Goal: Information Seeking & Learning: Compare options

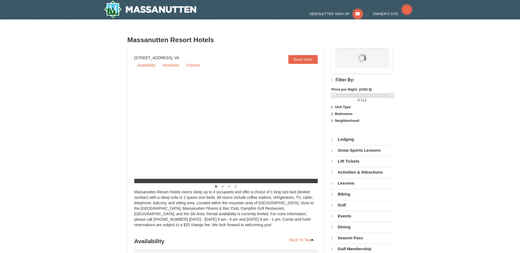
select select "9"
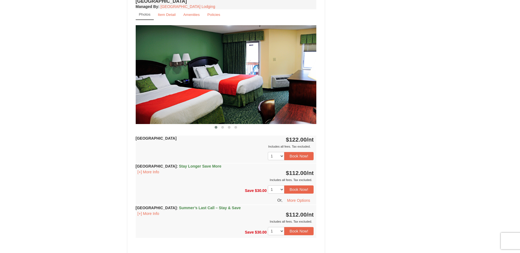
scroll to position [356, 0]
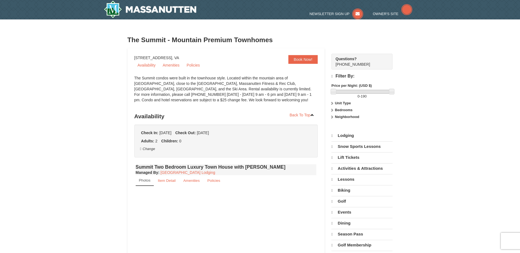
select select "9"
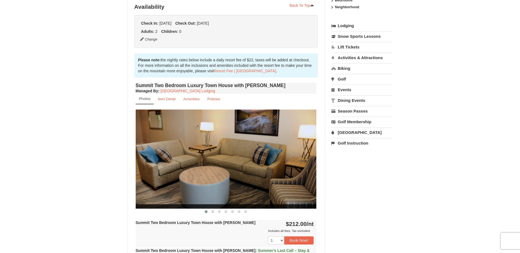
scroll to position [110, 0]
click at [298, 158] on img at bounding box center [226, 158] width 181 height 99
click at [213, 212] on span at bounding box center [212, 211] width 3 height 3
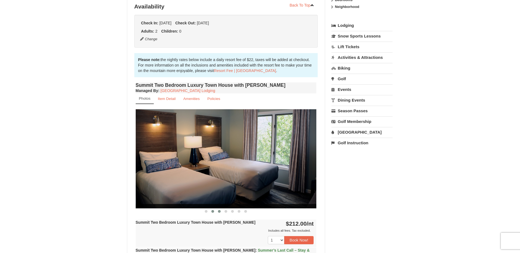
click at [219, 211] on span at bounding box center [219, 211] width 3 height 3
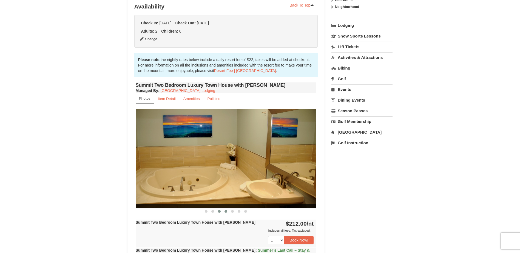
click at [225, 211] on span at bounding box center [225, 211] width 3 height 3
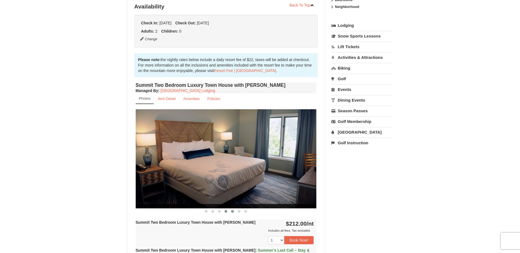
click at [232, 211] on span at bounding box center [232, 211] width 3 height 3
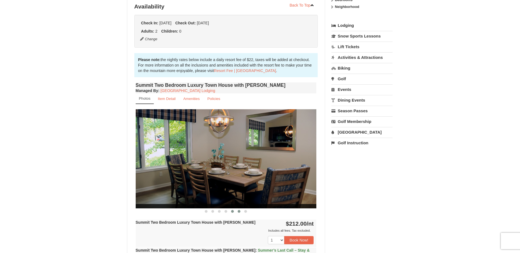
click at [239, 211] on span at bounding box center [239, 211] width 3 height 3
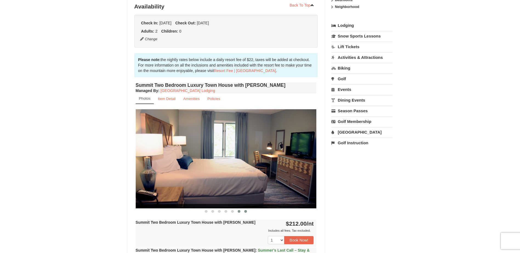
click at [246, 211] on span at bounding box center [245, 211] width 3 height 3
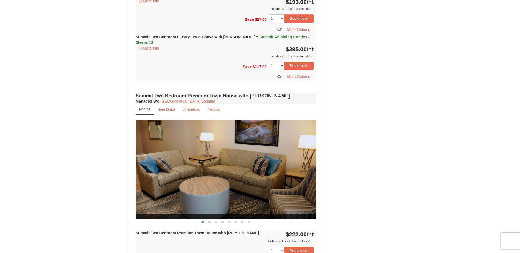
scroll to position [986, 0]
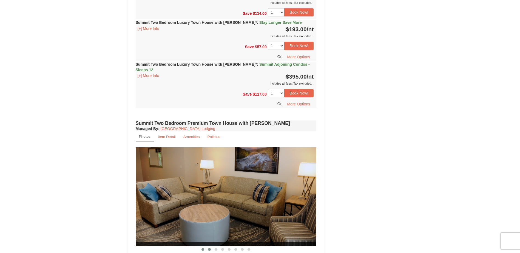
click at [209, 248] on span at bounding box center [209, 249] width 3 height 3
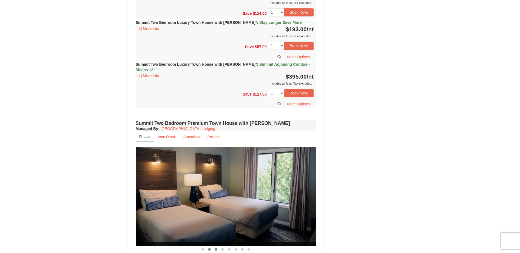
click at [215, 248] on span at bounding box center [216, 249] width 3 height 3
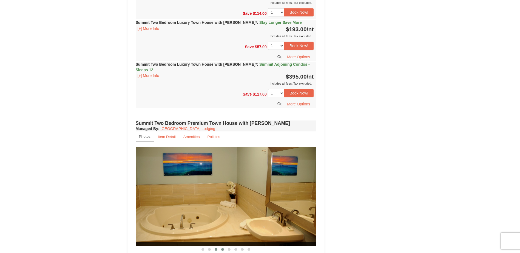
click at [221, 248] on span at bounding box center [222, 249] width 3 height 3
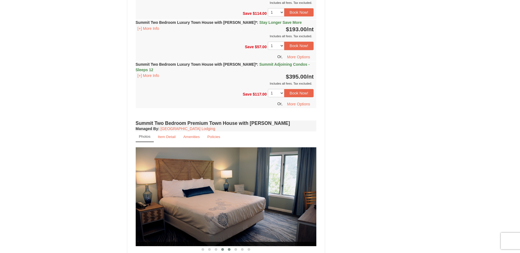
click at [228, 248] on span at bounding box center [229, 249] width 3 height 3
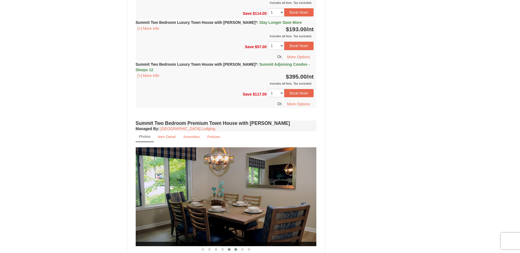
click at [235, 248] on span at bounding box center [235, 249] width 3 height 3
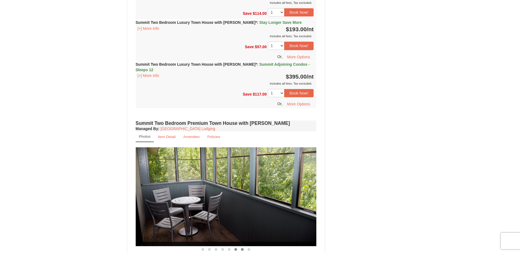
click at [242, 248] on span at bounding box center [242, 249] width 3 height 3
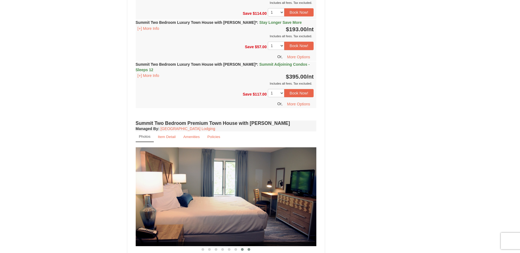
click at [248, 248] on span at bounding box center [248, 249] width 3 height 3
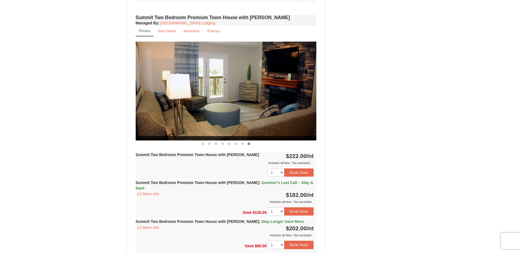
scroll to position [1123, 0]
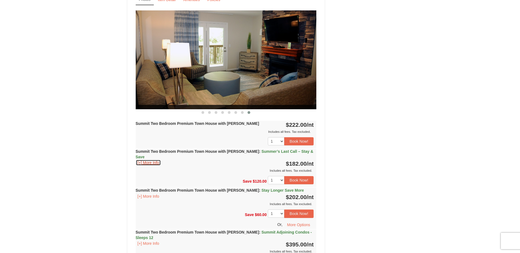
click at [145, 160] on button "[+] More Info" at bounding box center [148, 163] width 25 height 6
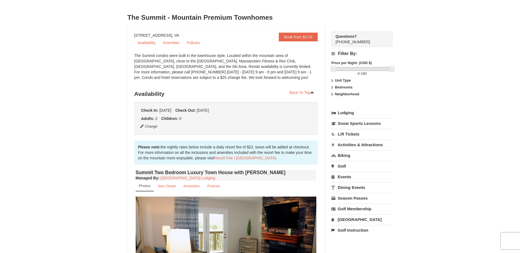
scroll to position [0, 0]
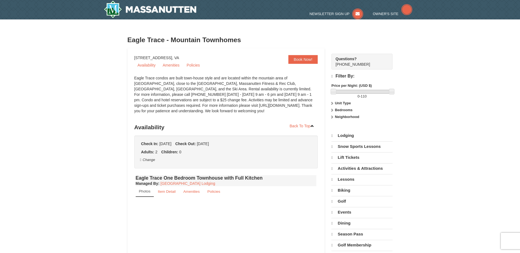
select select "9"
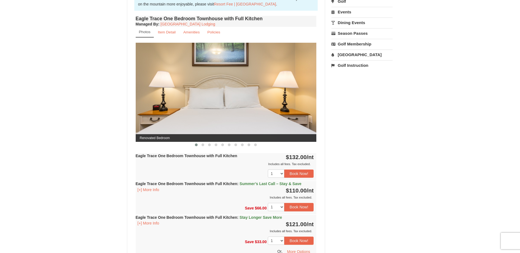
scroll to position [192, 0]
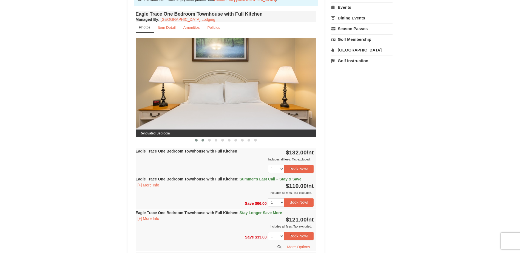
click at [202, 140] on span at bounding box center [202, 140] width 3 height 3
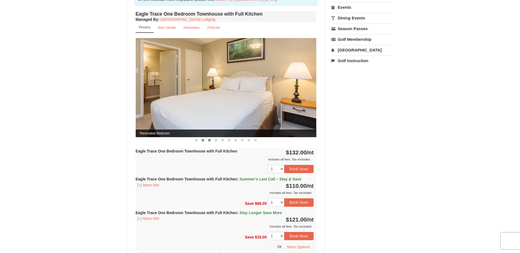
click at [208, 140] on span at bounding box center [209, 140] width 3 height 3
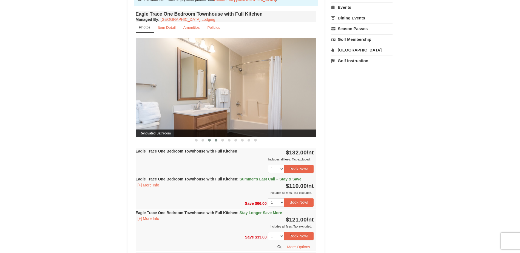
click at [215, 140] on span at bounding box center [216, 140] width 3 height 3
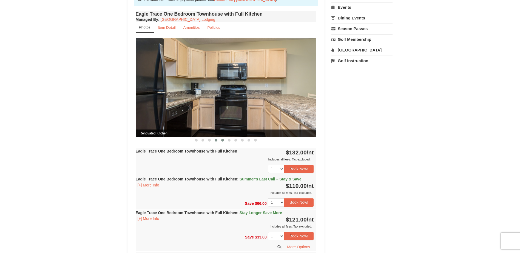
click at [223, 140] on span at bounding box center [222, 140] width 3 height 3
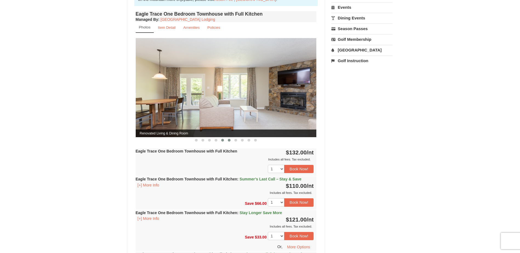
click at [228, 140] on span at bounding box center [229, 140] width 3 height 3
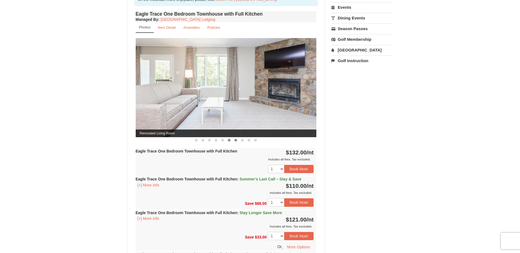
click at [235, 140] on span at bounding box center [235, 140] width 3 height 3
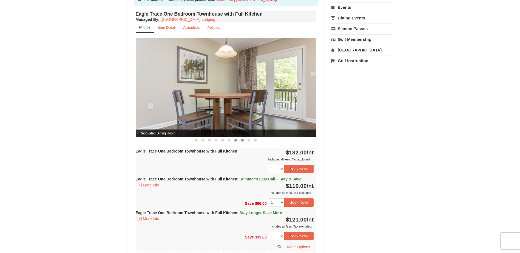
click at [241, 140] on span at bounding box center [242, 140] width 3 height 3
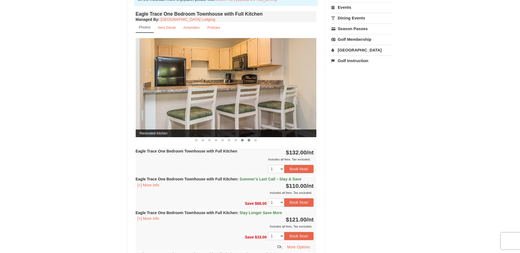
click at [248, 140] on span at bounding box center [248, 140] width 3 height 3
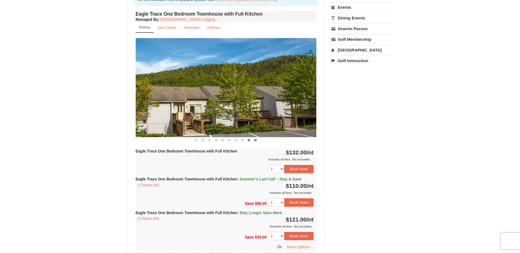
click at [255, 140] on span at bounding box center [255, 140] width 3 height 3
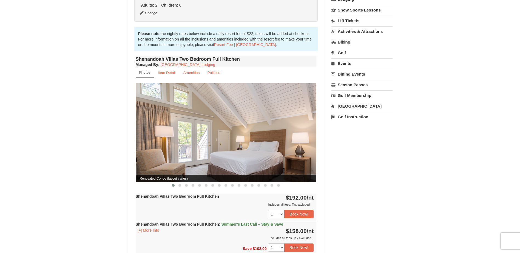
scroll to position [137, 0]
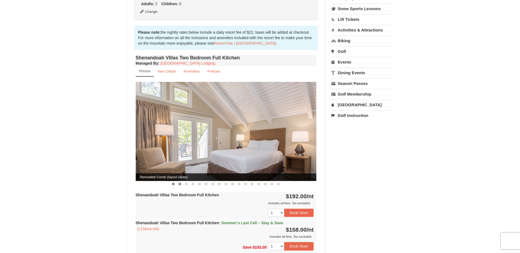
click at [180, 183] on span at bounding box center [179, 184] width 3 height 3
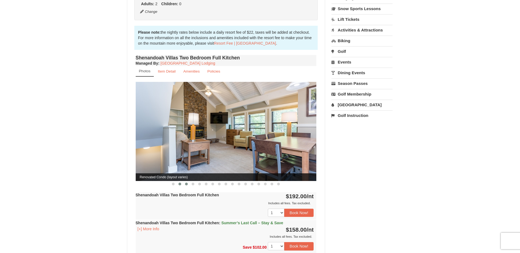
click at [186, 183] on span at bounding box center [186, 184] width 3 height 3
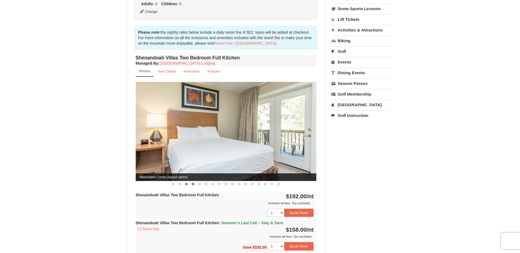
click at [193, 183] on span at bounding box center [192, 184] width 3 height 3
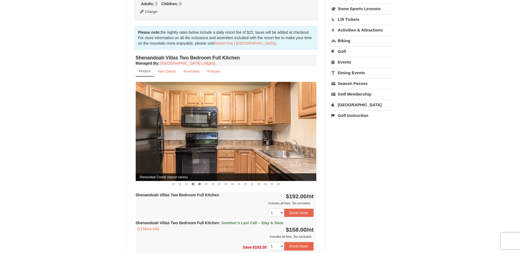
click at [199, 183] on span at bounding box center [199, 184] width 3 height 3
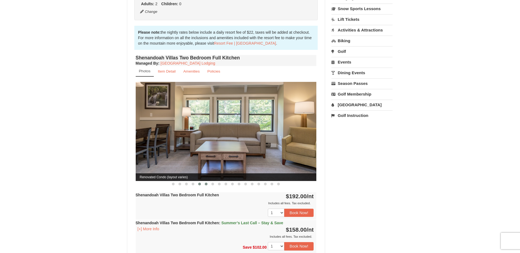
click at [205, 183] on span at bounding box center [206, 184] width 3 height 3
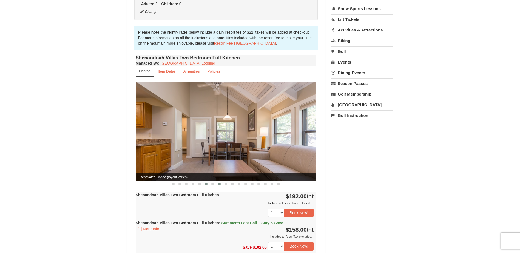
click at [219, 183] on span at bounding box center [219, 184] width 3 height 3
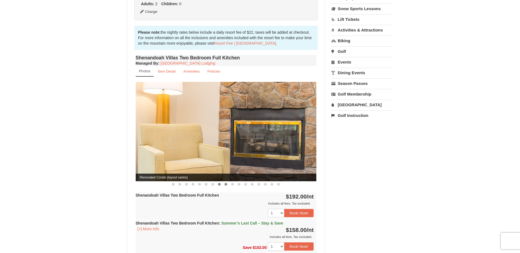
click at [224, 183] on span at bounding box center [225, 184] width 3 height 3
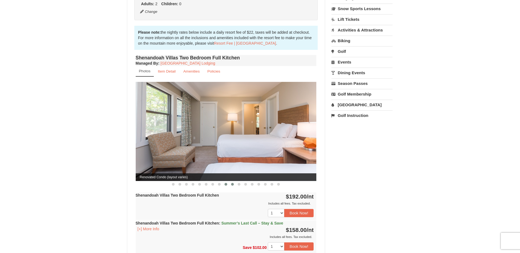
click at [232, 183] on span at bounding box center [232, 184] width 3 height 3
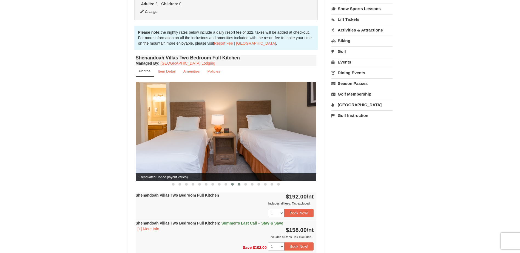
click at [238, 183] on span at bounding box center [239, 184] width 3 height 3
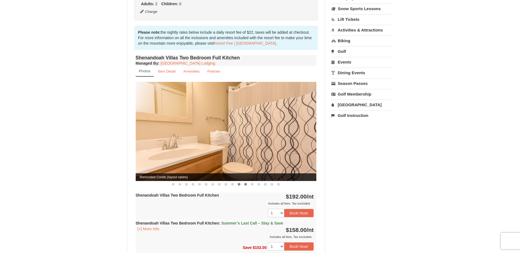
click at [244, 183] on span at bounding box center [245, 184] width 3 height 3
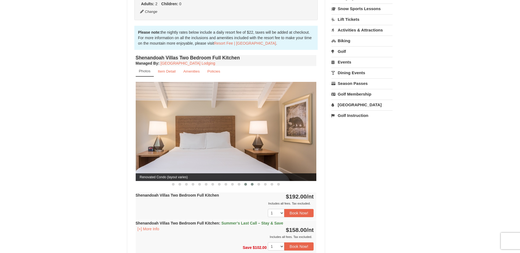
click at [252, 183] on span at bounding box center [252, 184] width 3 height 3
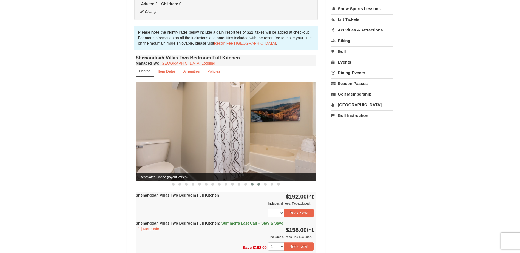
click at [259, 183] on span at bounding box center [258, 184] width 3 height 3
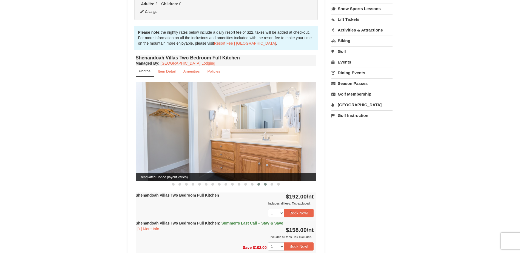
click at [265, 183] on span at bounding box center [265, 184] width 3 height 3
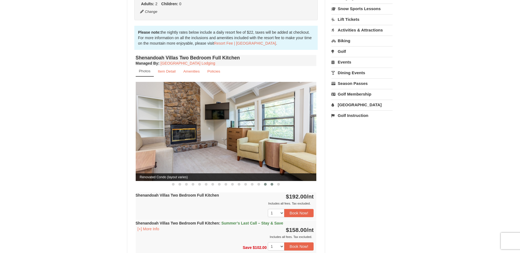
click at [269, 182] on button at bounding box center [271, 184] width 7 height 5
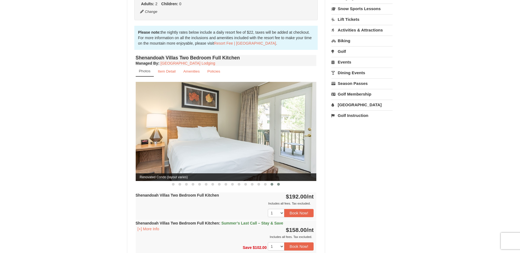
click at [277, 183] on span at bounding box center [278, 184] width 3 height 3
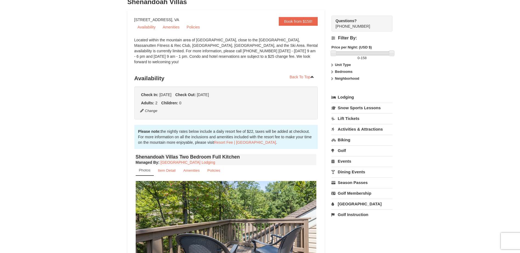
scroll to position [0, 0]
